Goal: Find contact information: Find contact information

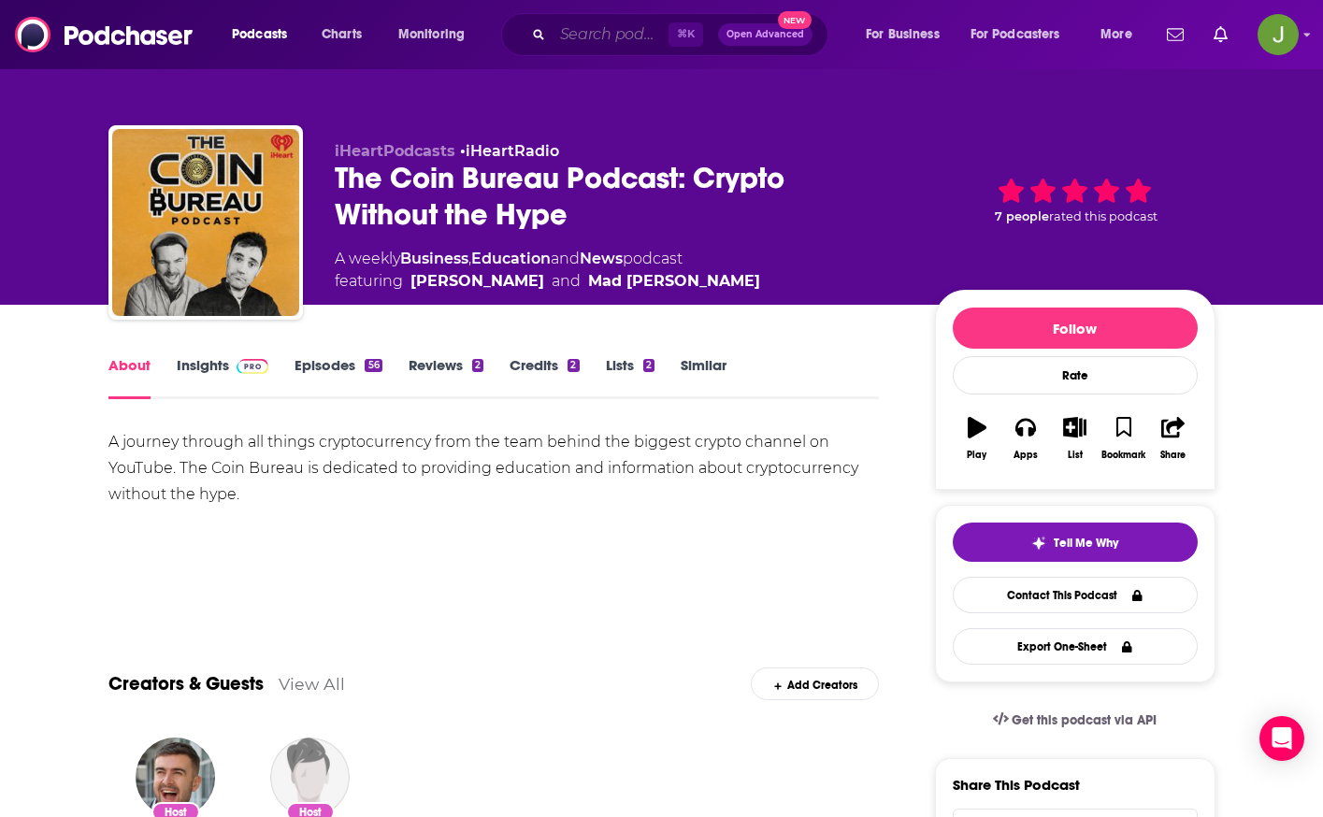
click at [616, 39] on input "Search podcasts, credits, & more..." at bounding box center [611, 35] width 116 height 30
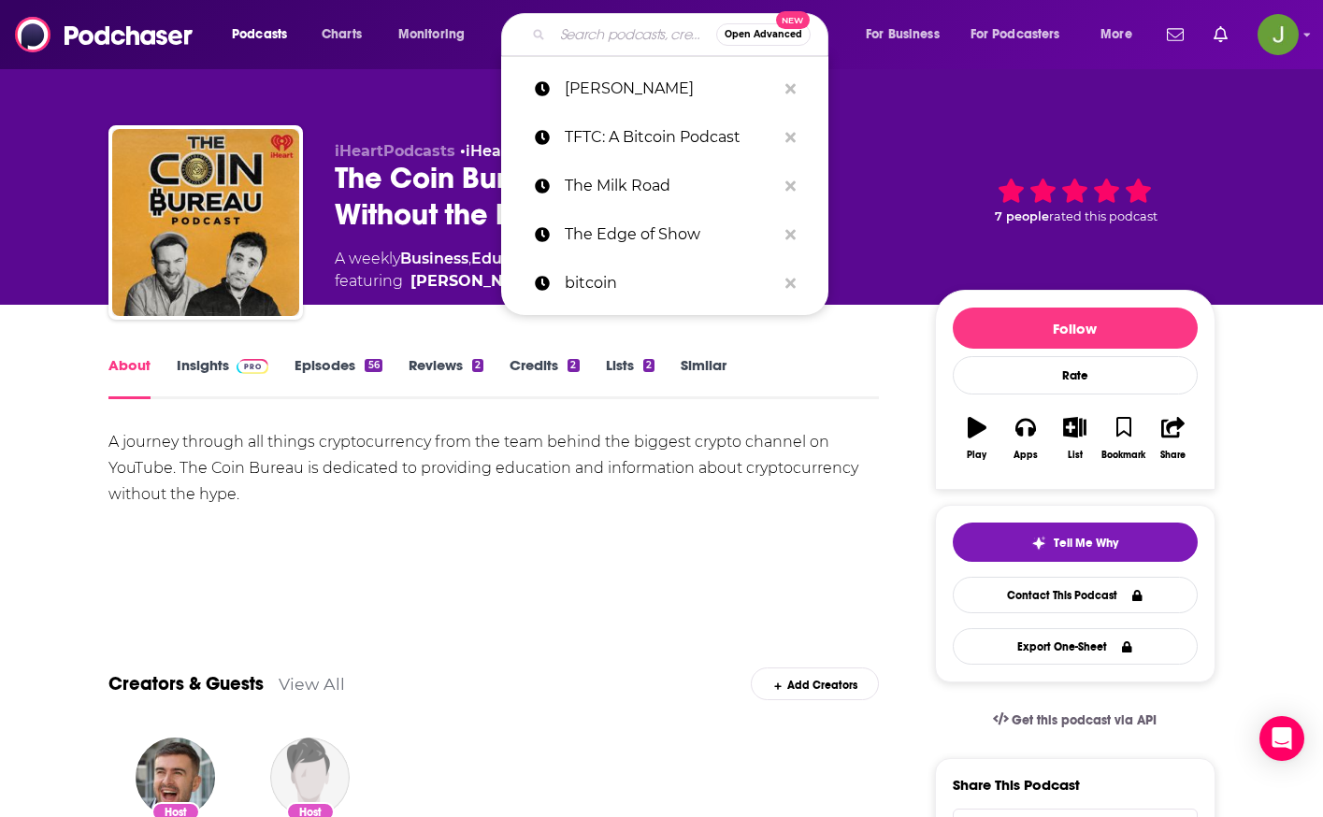
paste input "The Decentralized Podcast"
type input "The Decentralized Podcast"
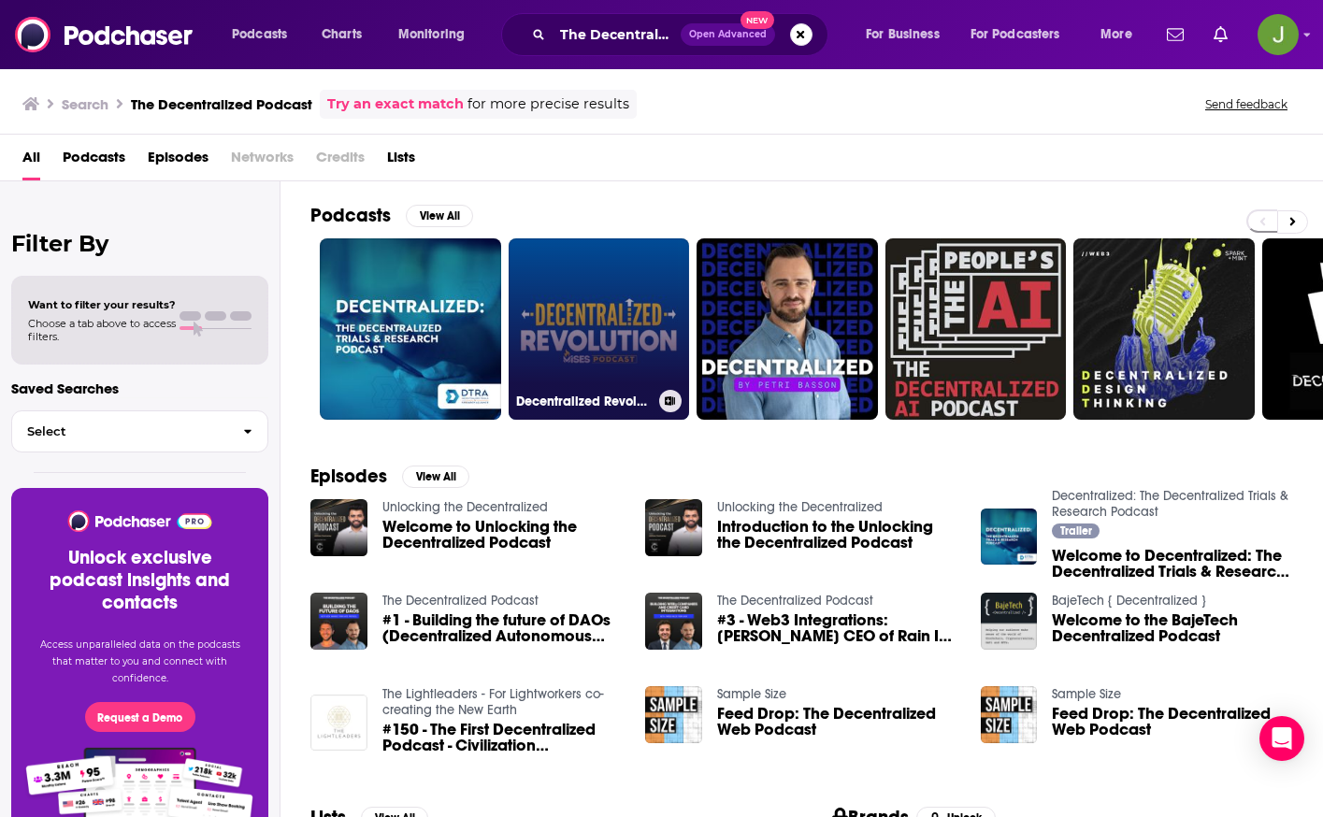
click at [576, 315] on link "Decentralized Revolution: The Mises Caucus Podcast" at bounding box center [599, 328] width 181 height 181
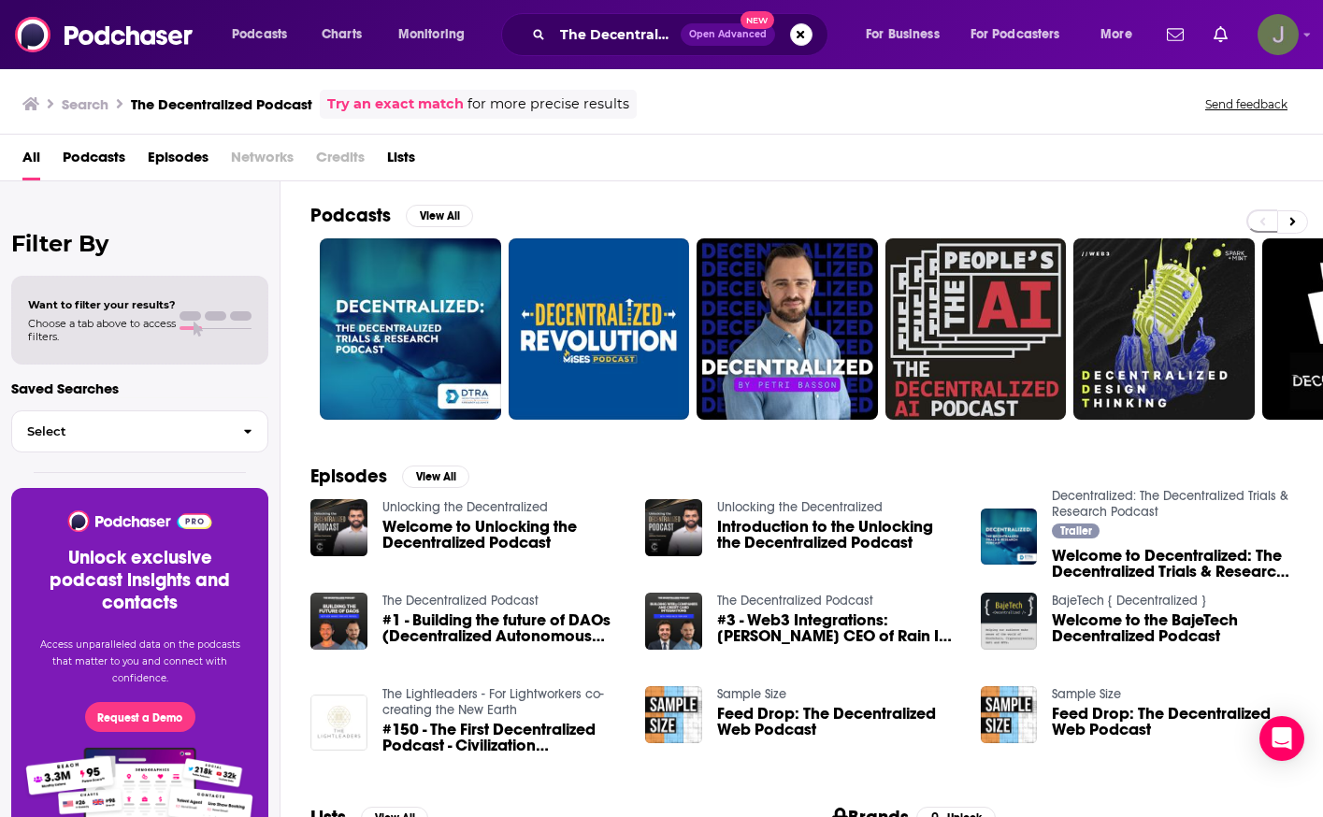
click at [1273, 39] on img "Logged in as jon47193" at bounding box center [1278, 34] width 41 height 41
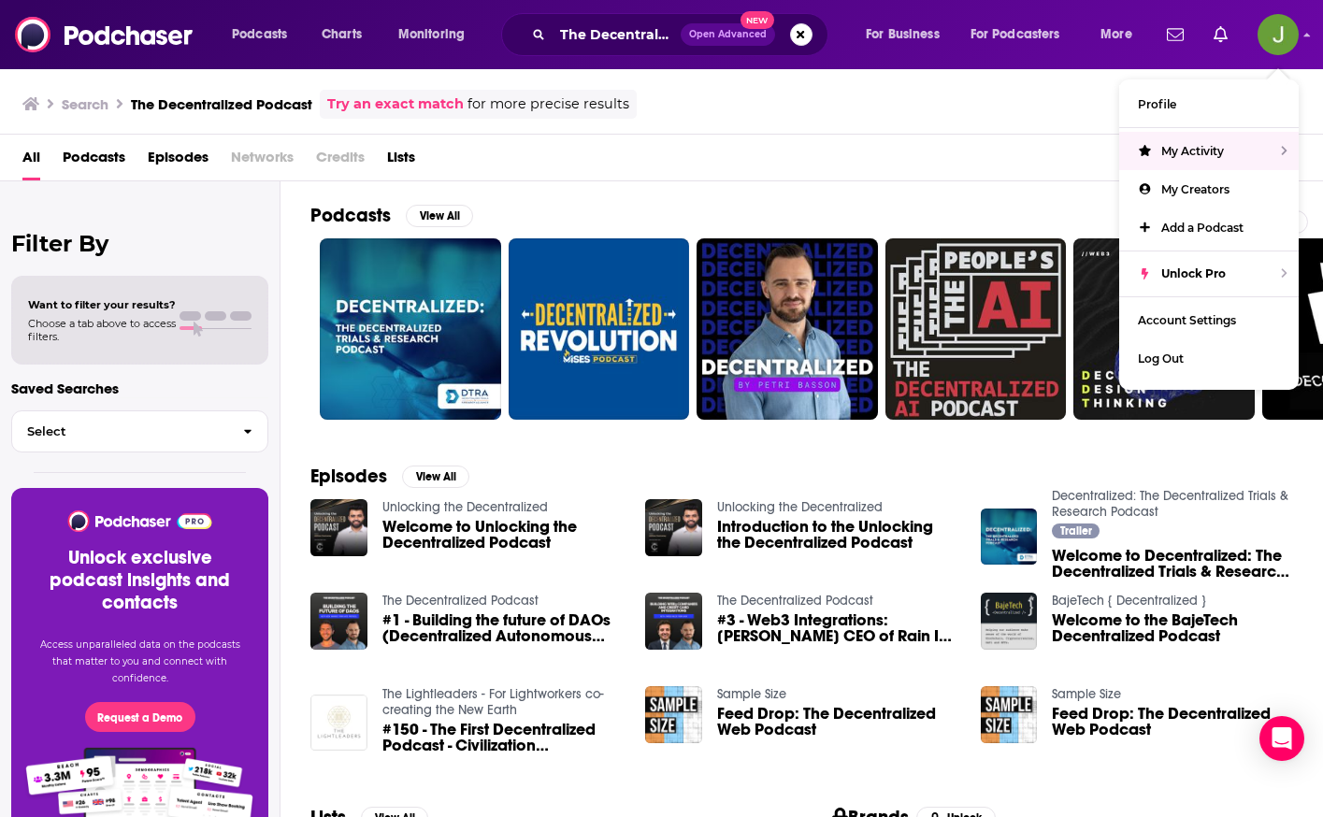
click at [885, 121] on div "Search The Decentralized Podcast Try an exact match for more precise results Se…" at bounding box center [661, 100] width 1323 height 67
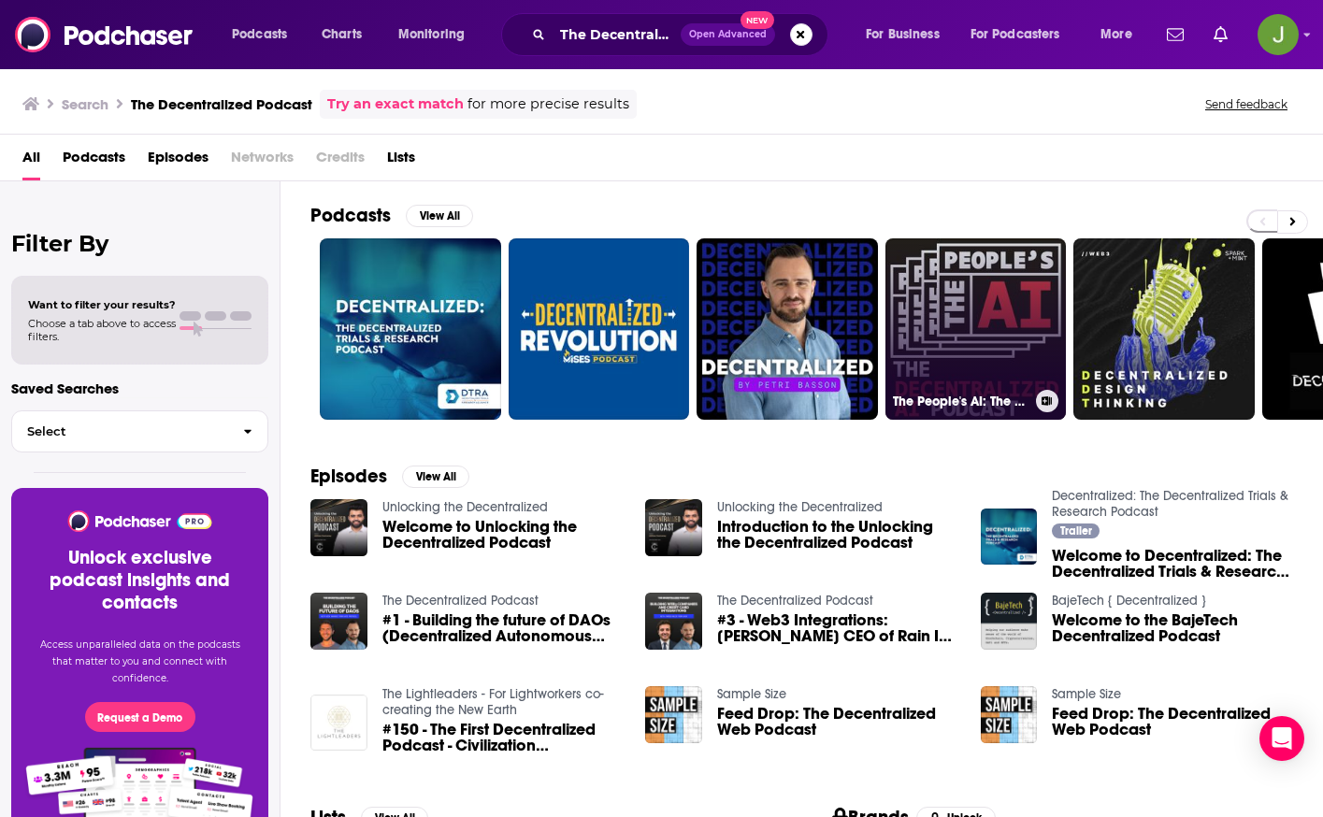
click at [964, 339] on link "The People's AI: The Decentralized AI Podcast" at bounding box center [976, 328] width 181 height 181
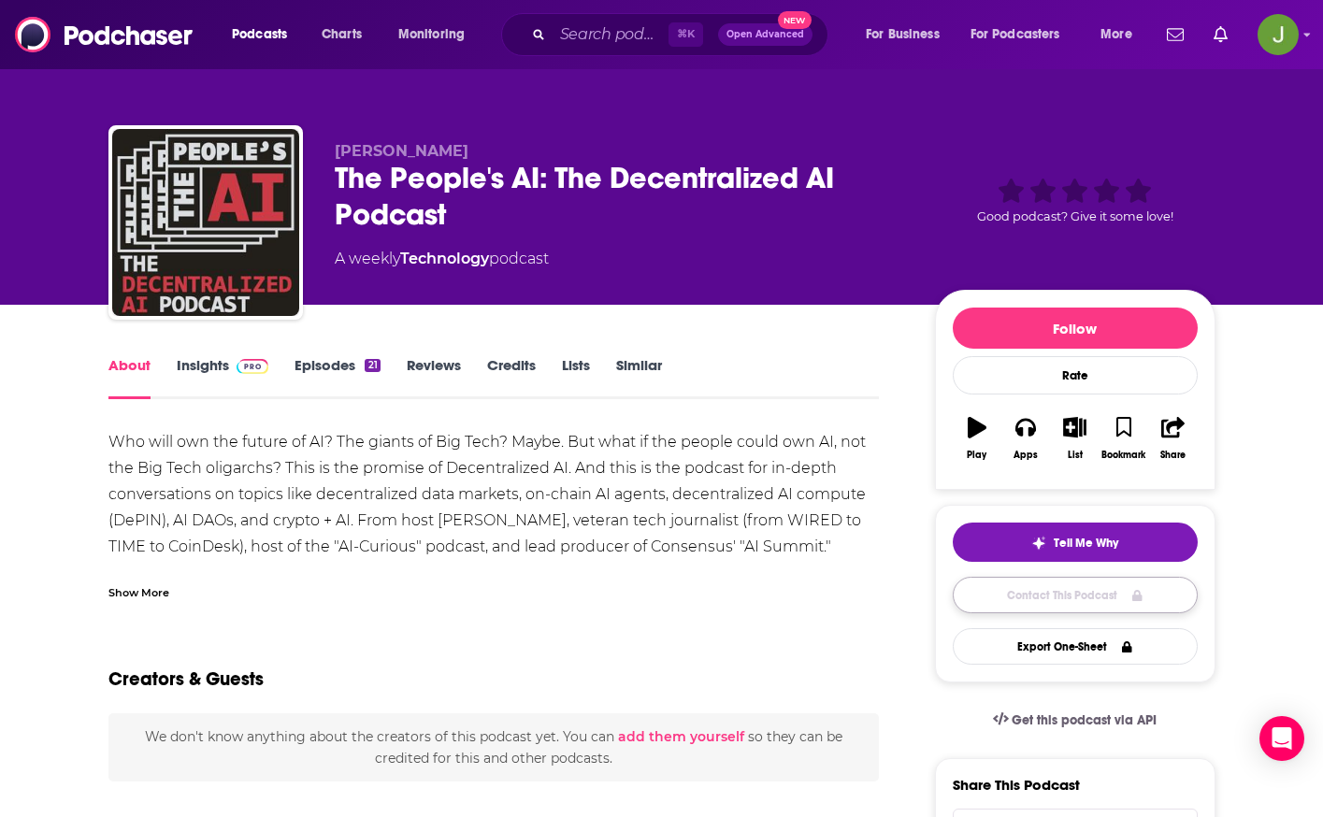
click at [1106, 604] on link "Contact This Podcast" at bounding box center [1075, 595] width 245 height 36
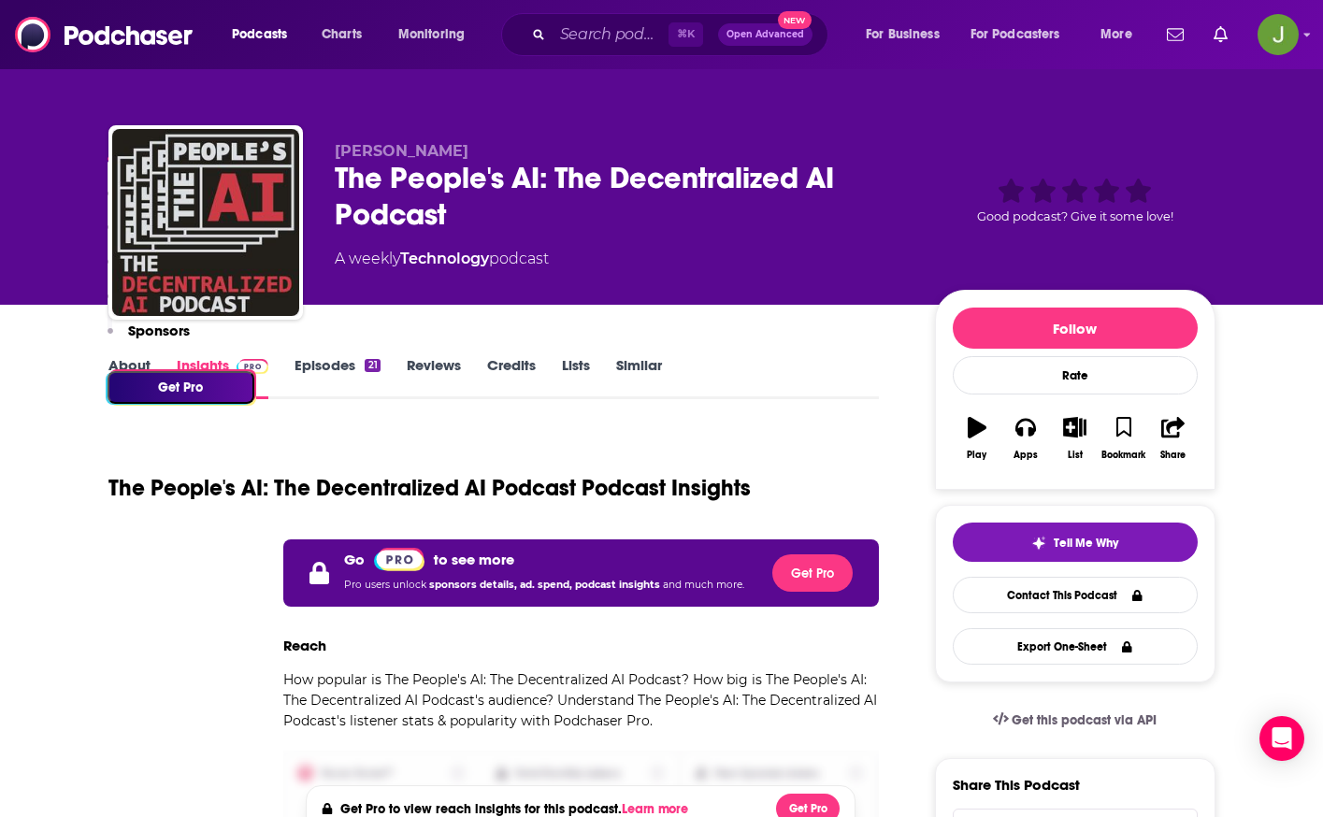
scroll to position [2061, 0]
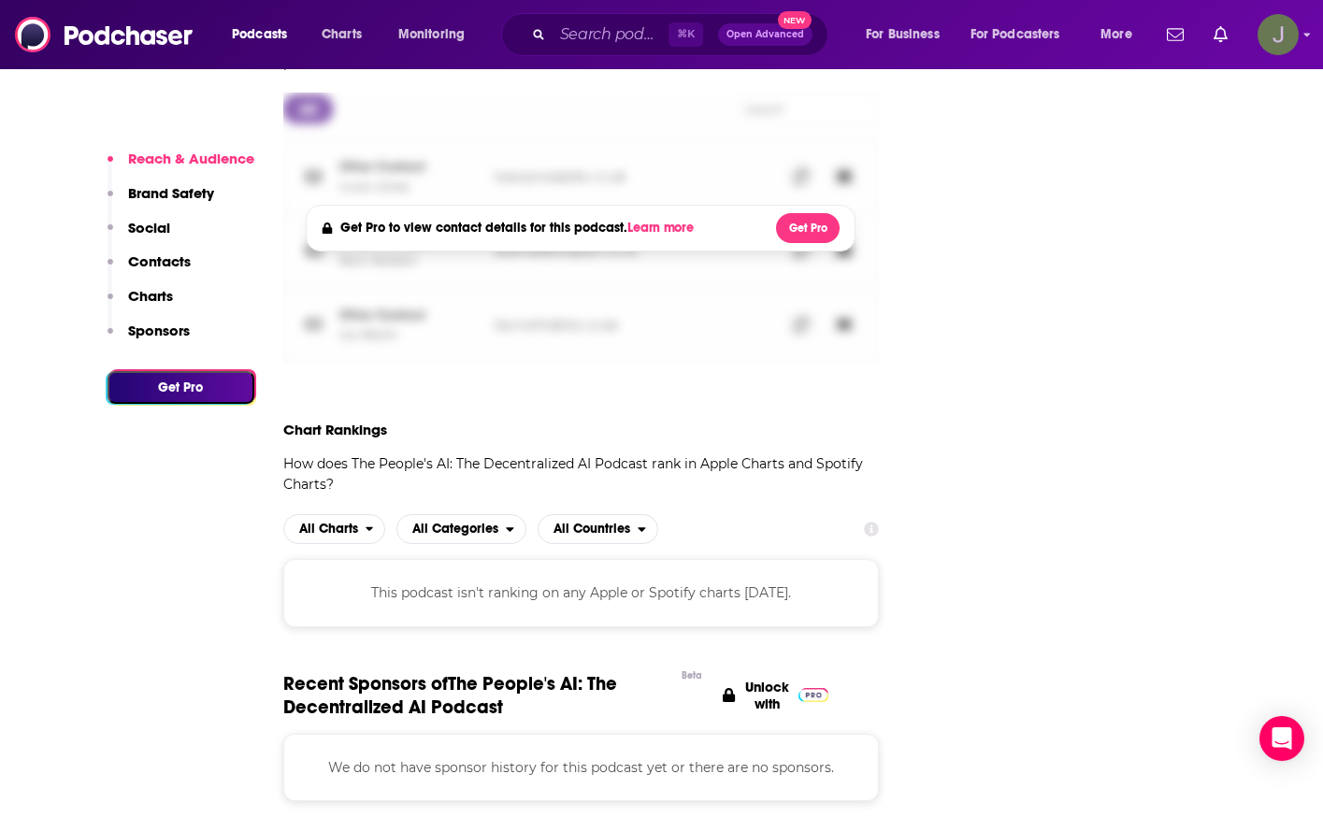
click at [1289, 30] on img "Logged in as jon47193" at bounding box center [1278, 34] width 41 height 41
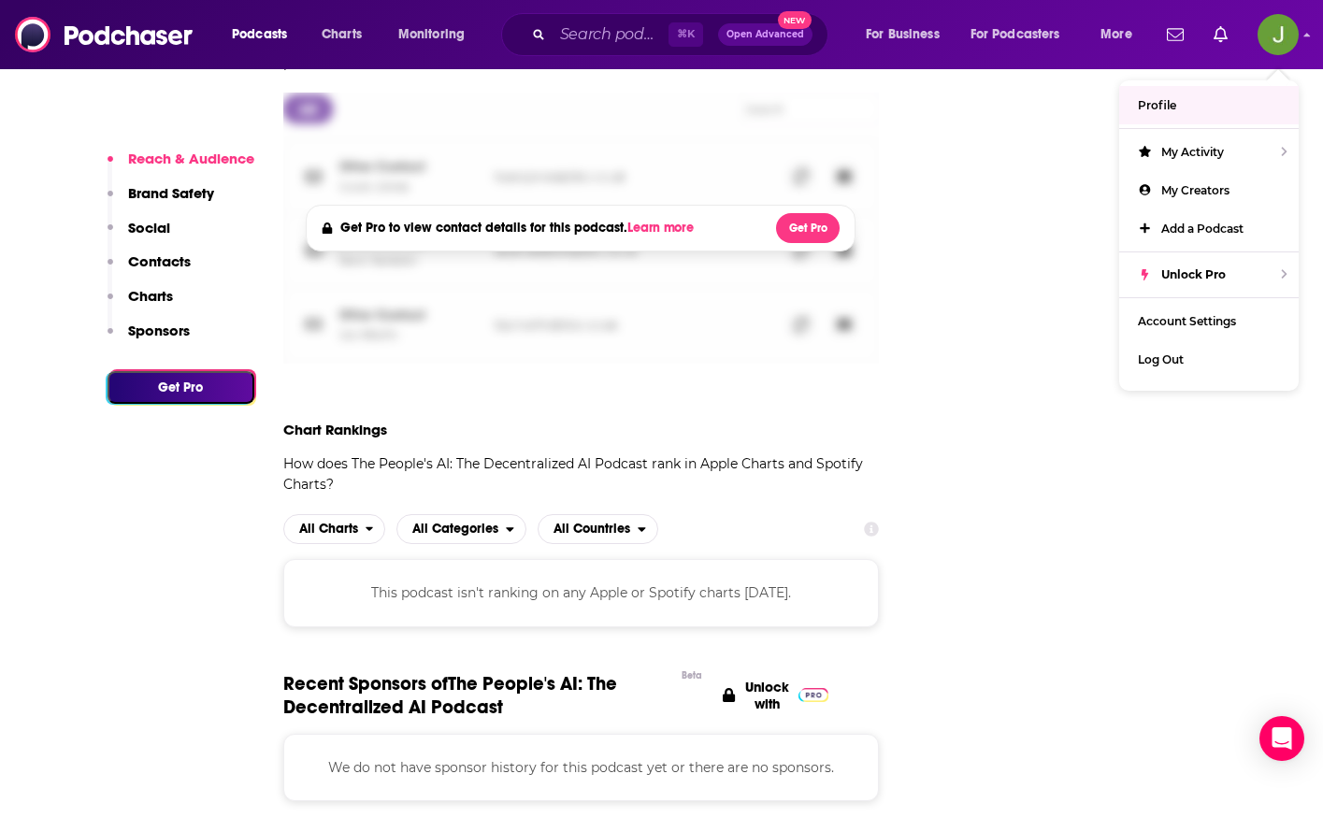
click at [880, 339] on div "Get Pro to view contact details for this podcast. Learn more Get Pro" at bounding box center [581, 228] width 597 height 271
